Goal: Task Accomplishment & Management: Manage account settings

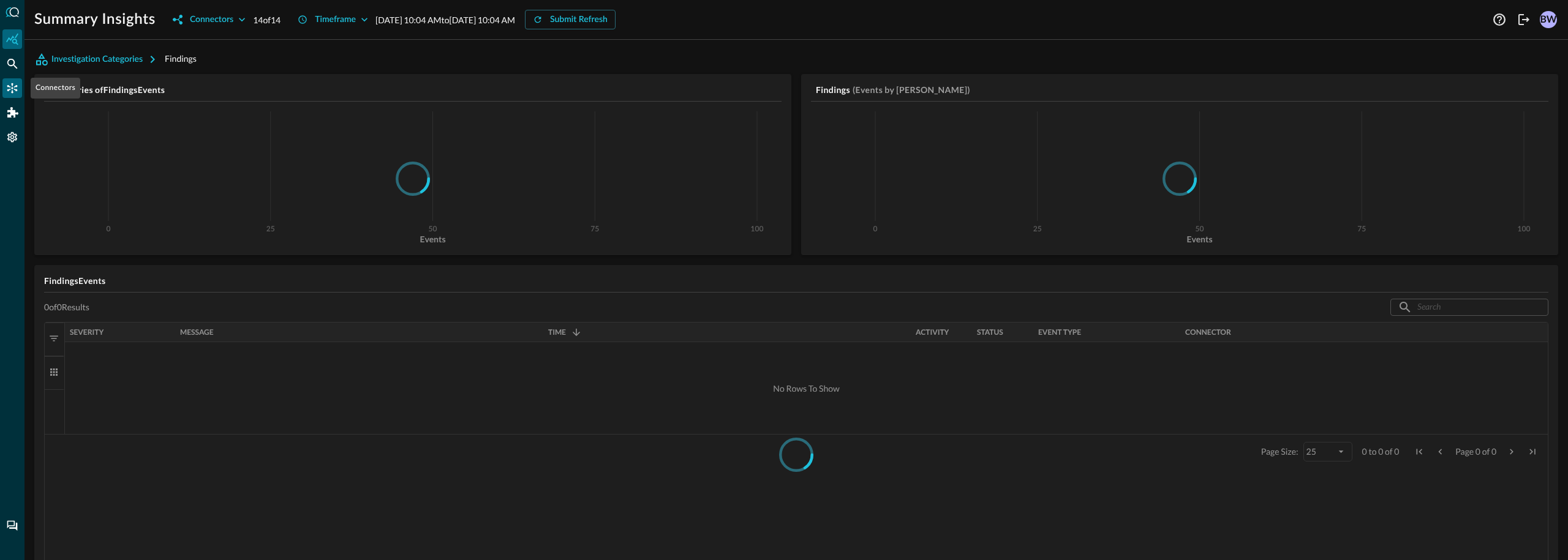
click at [17, 89] on icon "Connectors" at bounding box center [12, 88] width 12 height 12
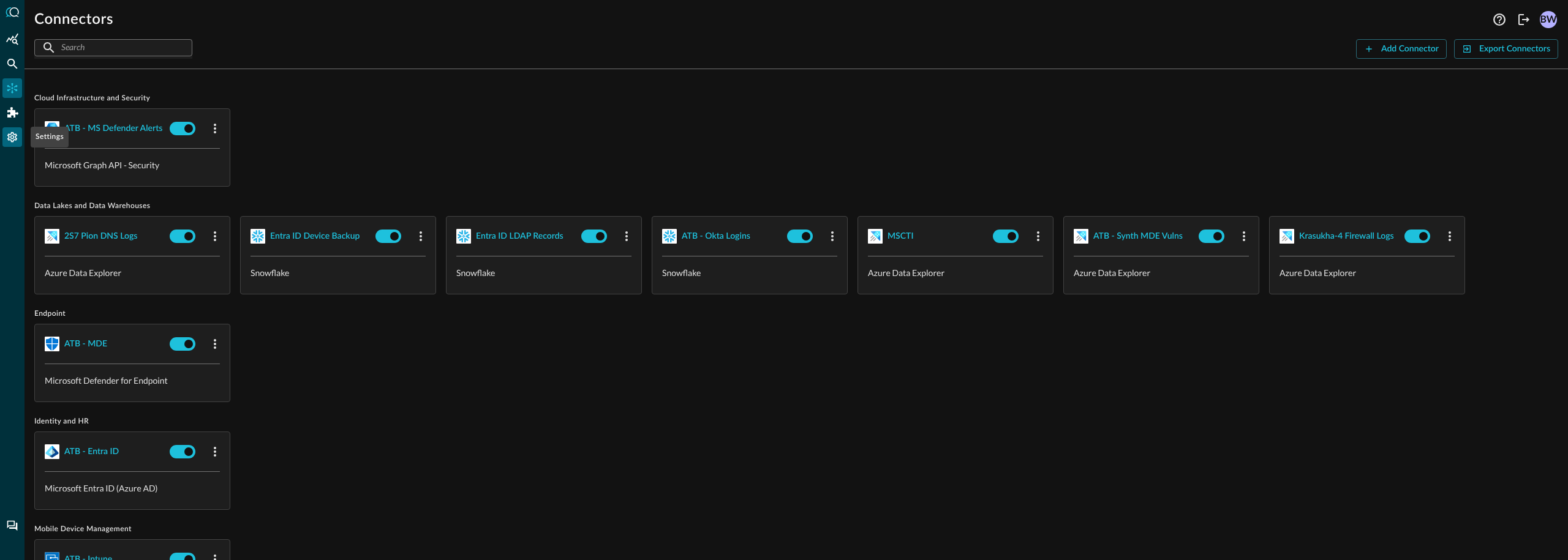
click at [11, 129] on div "Settings" at bounding box center [12, 137] width 20 height 20
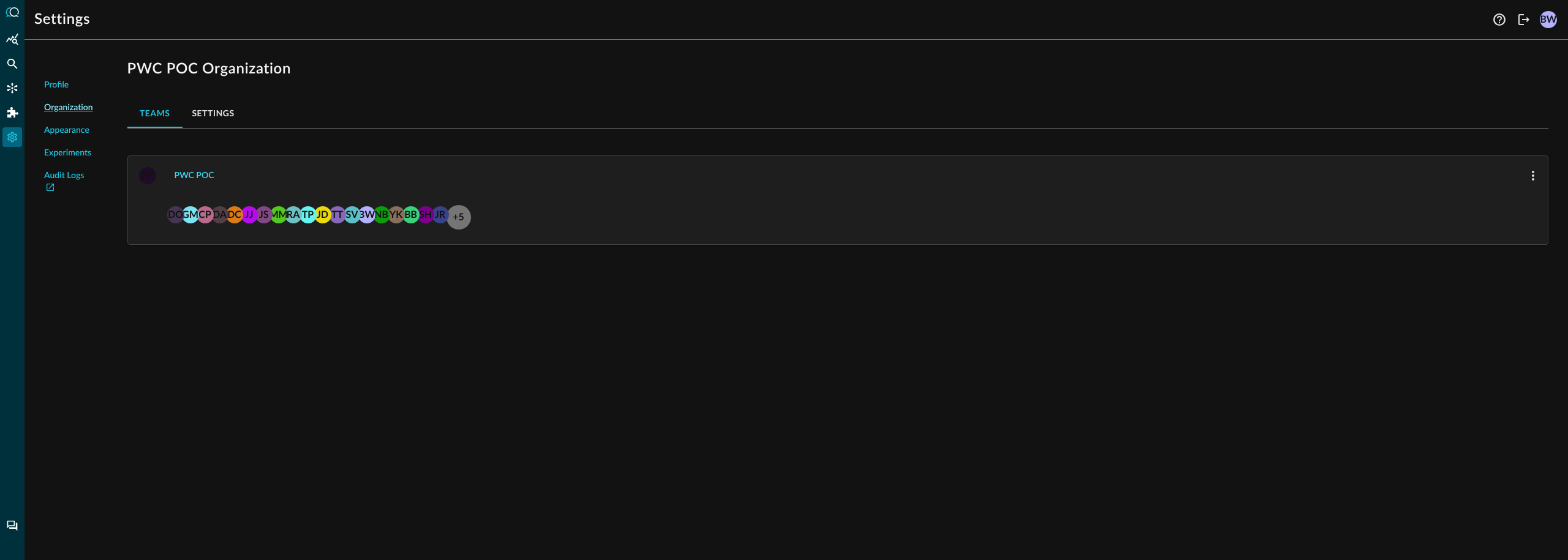
click at [190, 178] on button "PWC POC" at bounding box center [194, 175] width 55 height 20
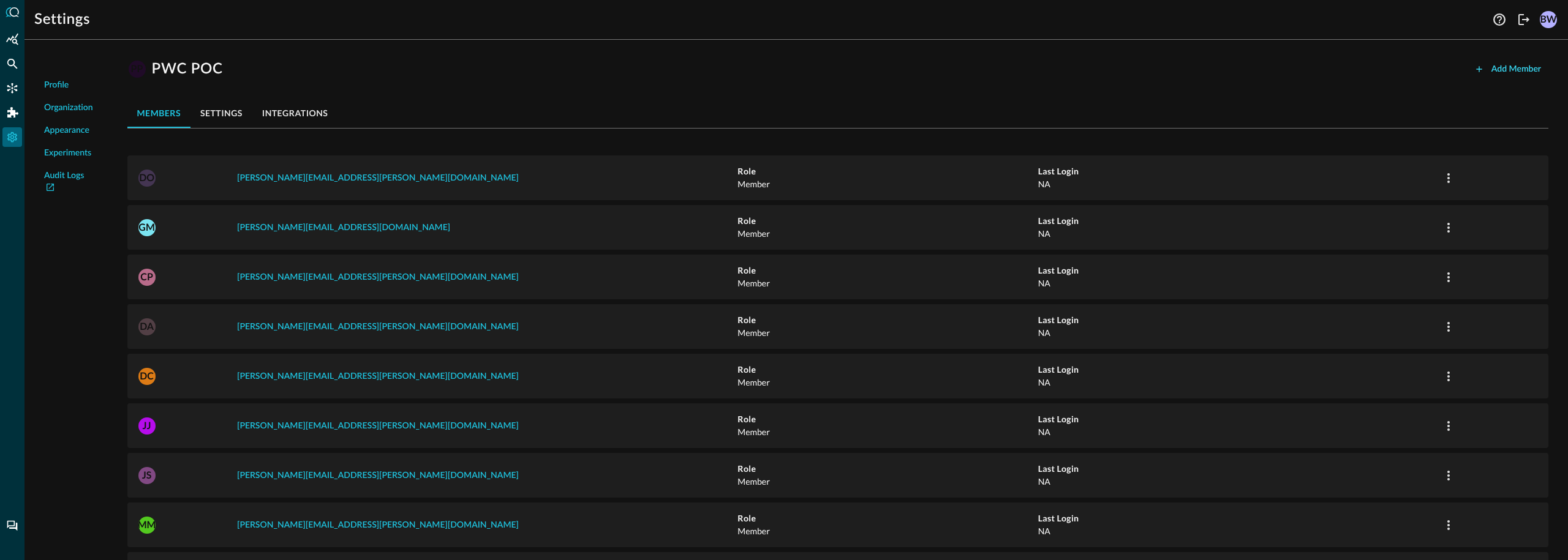
click at [1522, 67] on button "Add Member" at bounding box center [1507, 69] width 81 height 20
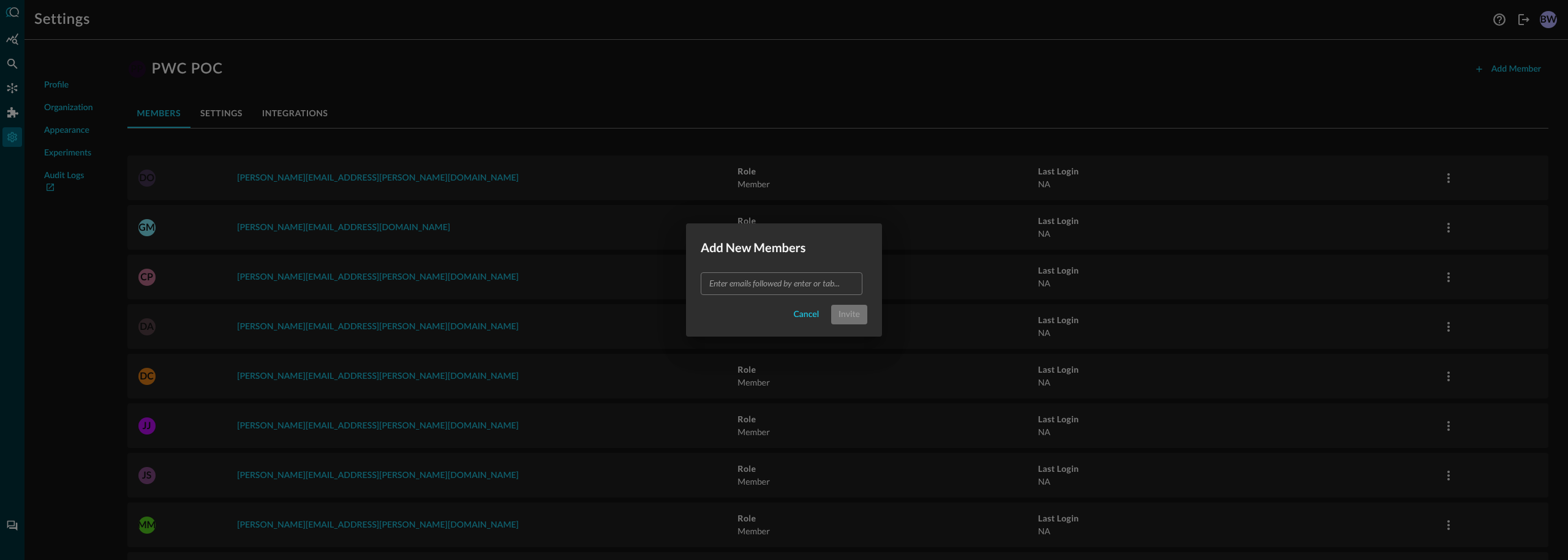
click at [764, 283] on input "text" at bounding box center [781, 283] width 153 height 15
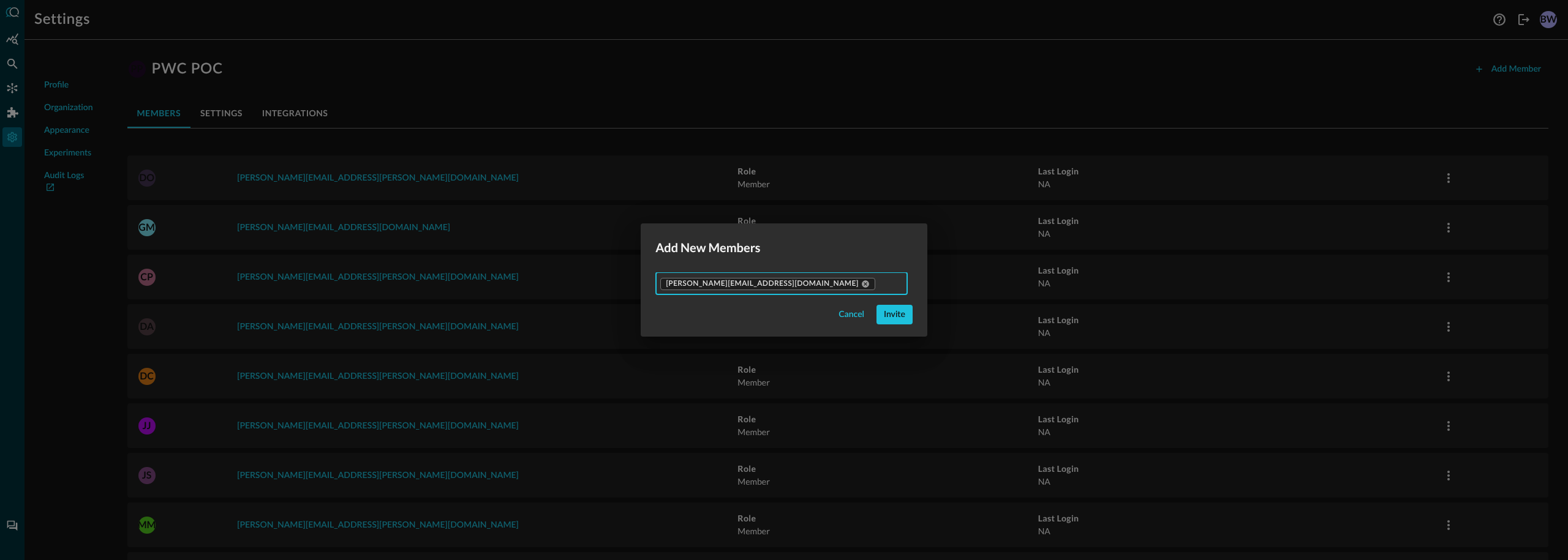
click at [749, 309] on div "Cancel Invite" at bounding box center [783, 314] width 257 height 20
click at [876, 310] on button "Invite" at bounding box center [894, 314] width 36 height 20
